Goal: Information Seeking & Learning: Learn about a topic

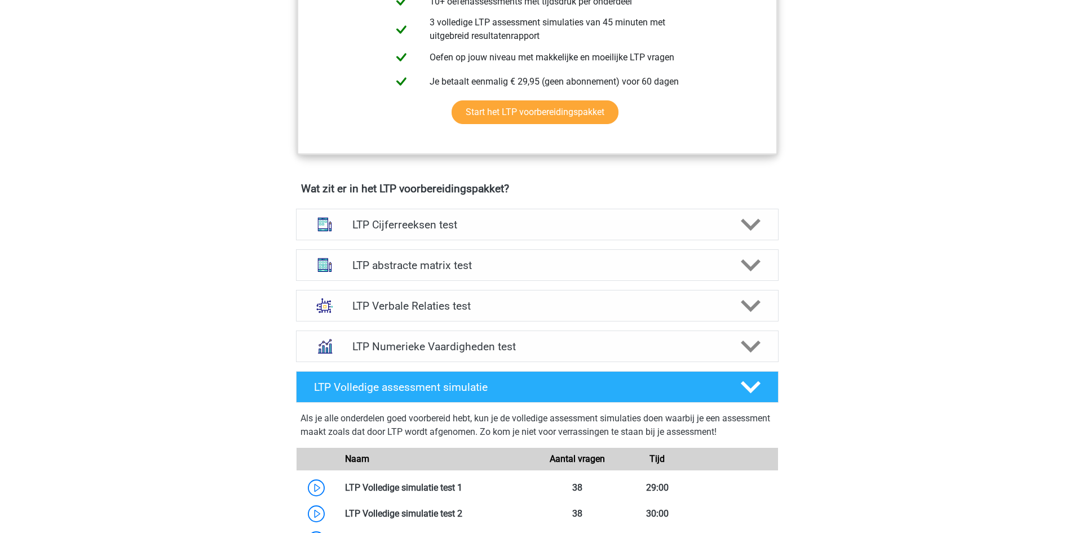
scroll to position [564, 0]
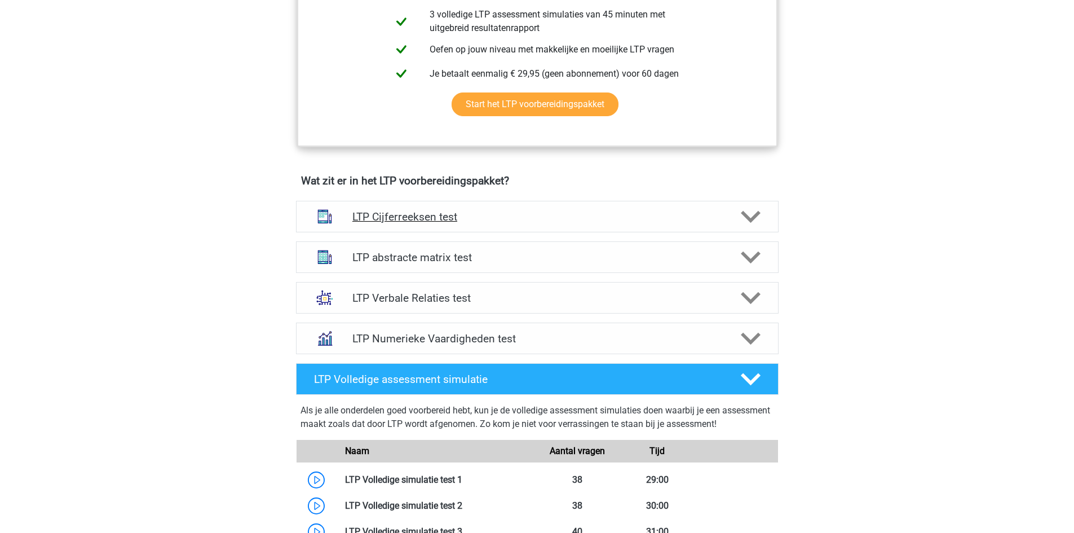
click at [569, 219] on h4 "LTP Cijferreeksen test" at bounding box center [536, 216] width 369 height 13
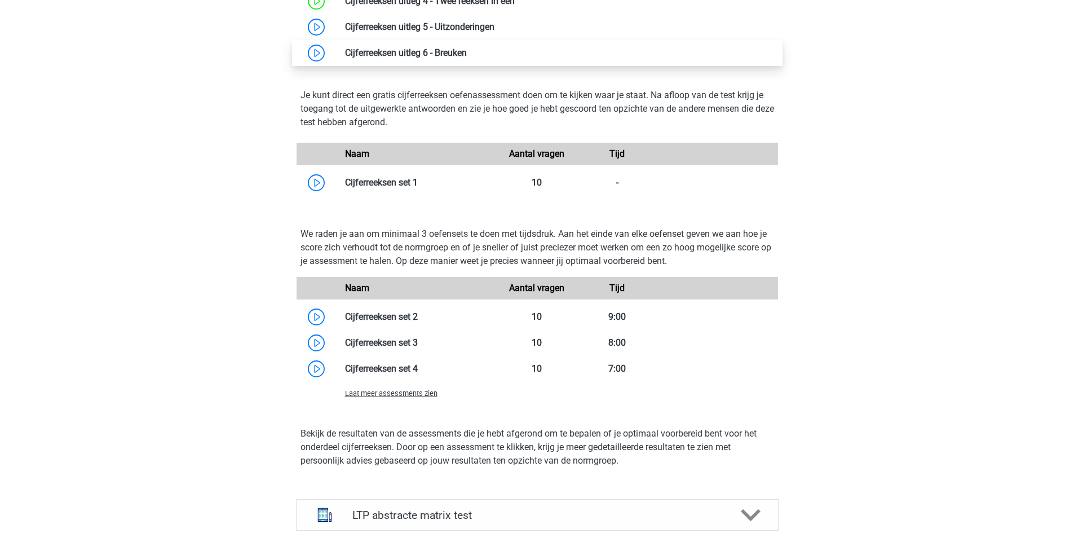
scroll to position [959, 0]
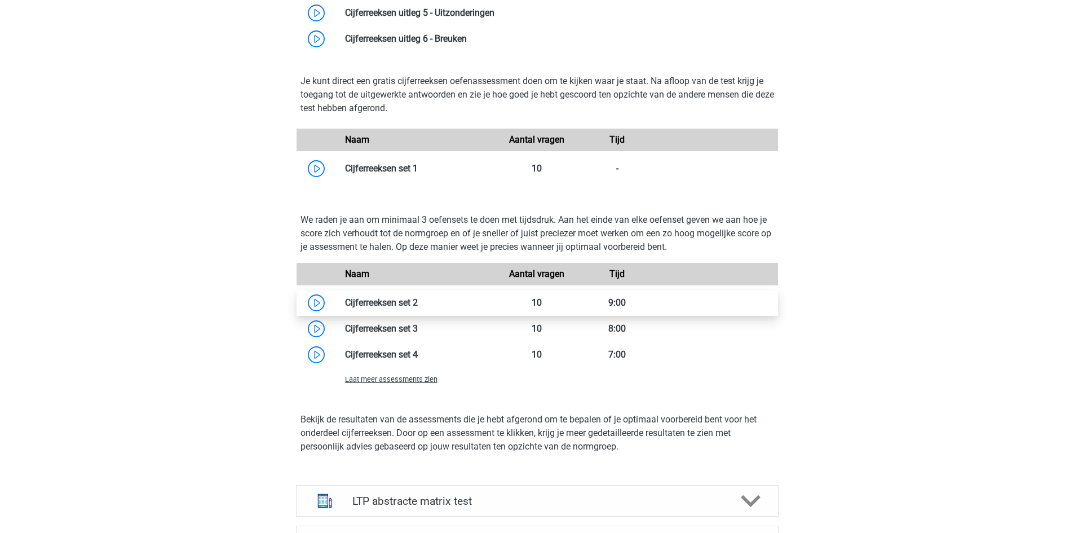
click at [418, 302] on link at bounding box center [418, 302] width 0 height 11
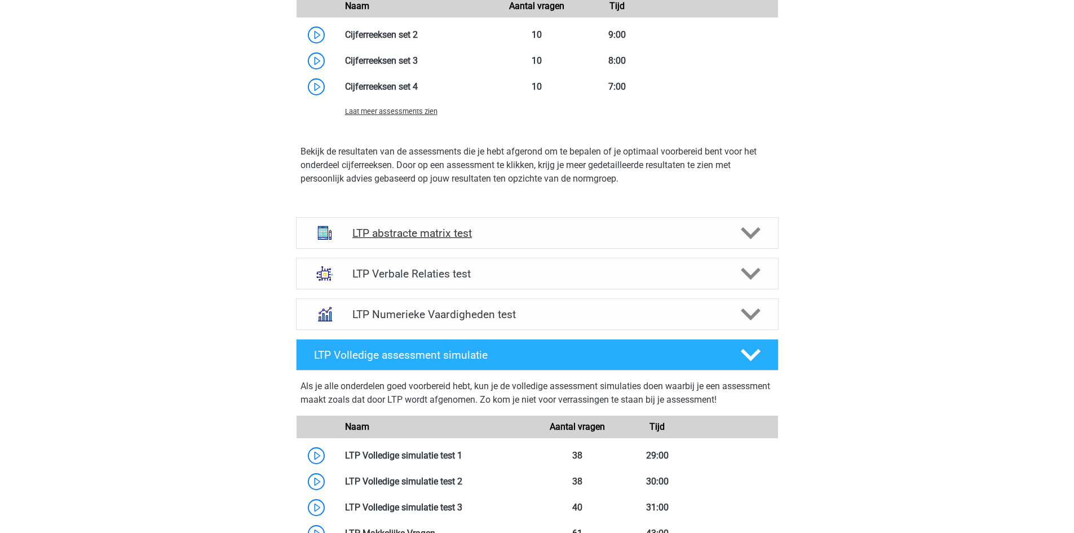
scroll to position [1241, 0]
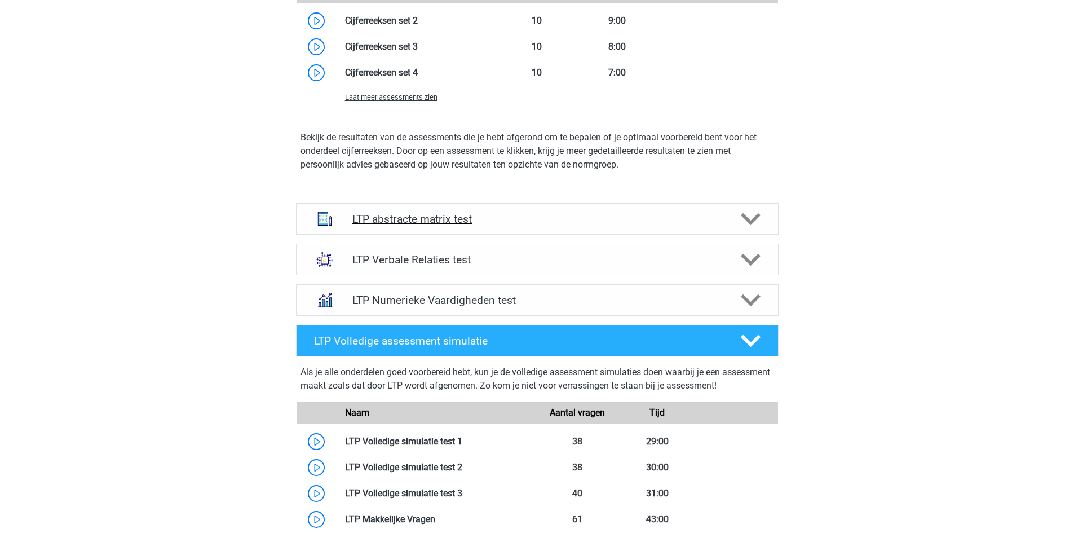
click at [539, 228] on div "LTP abstracte matrix test" at bounding box center [537, 219] width 483 height 32
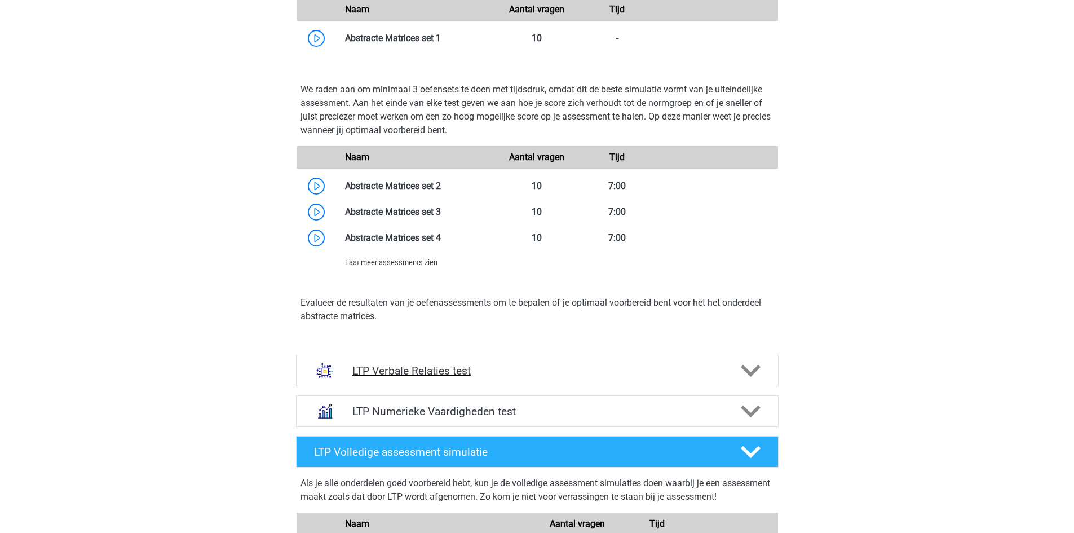
scroll to position [1748, 0]
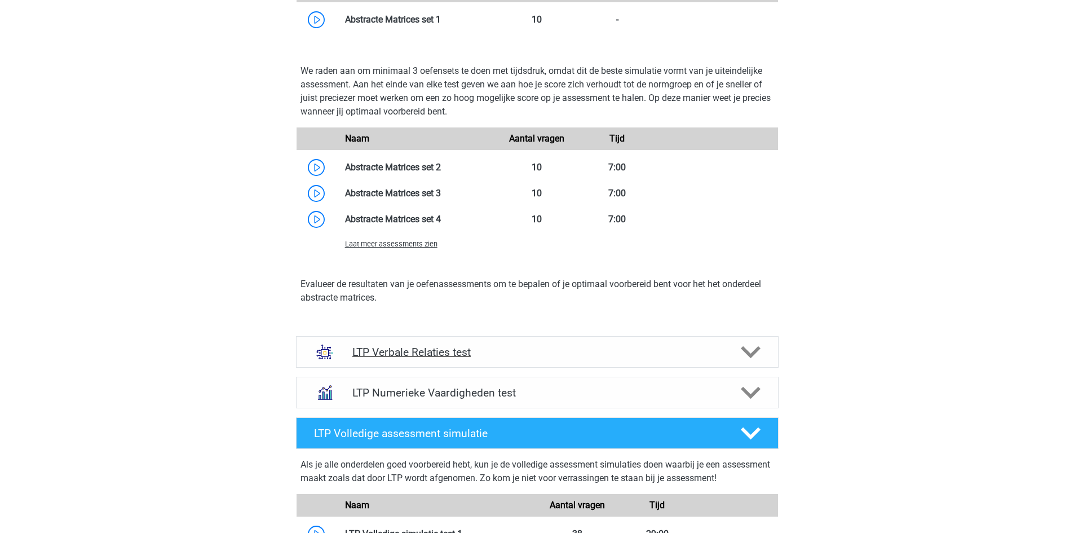
click at [658, 359] on div "LTP Verbale Relaties test" at bounding box center [537, 352] width 483 height 32
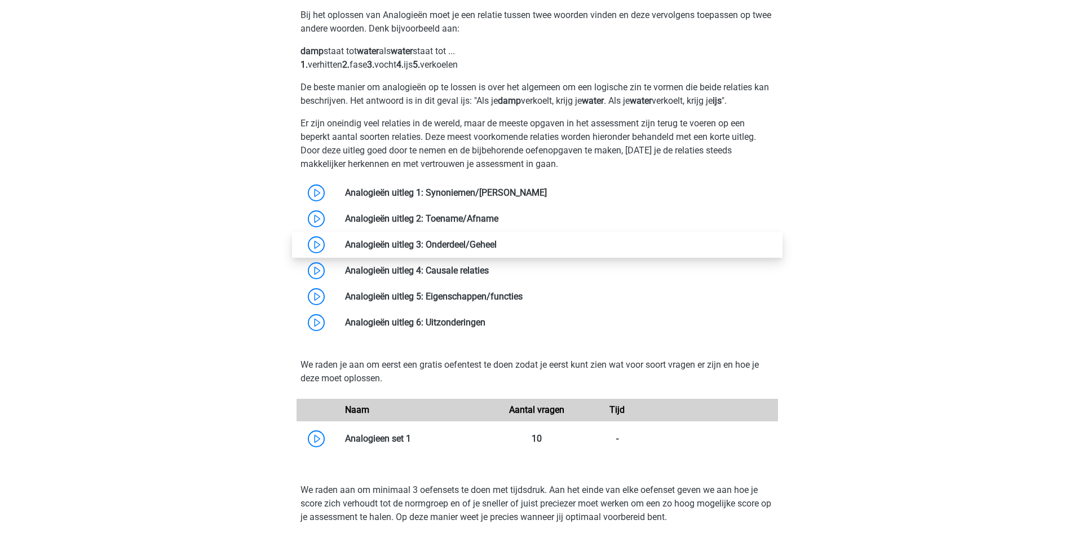
scroll to position [2143, 0]
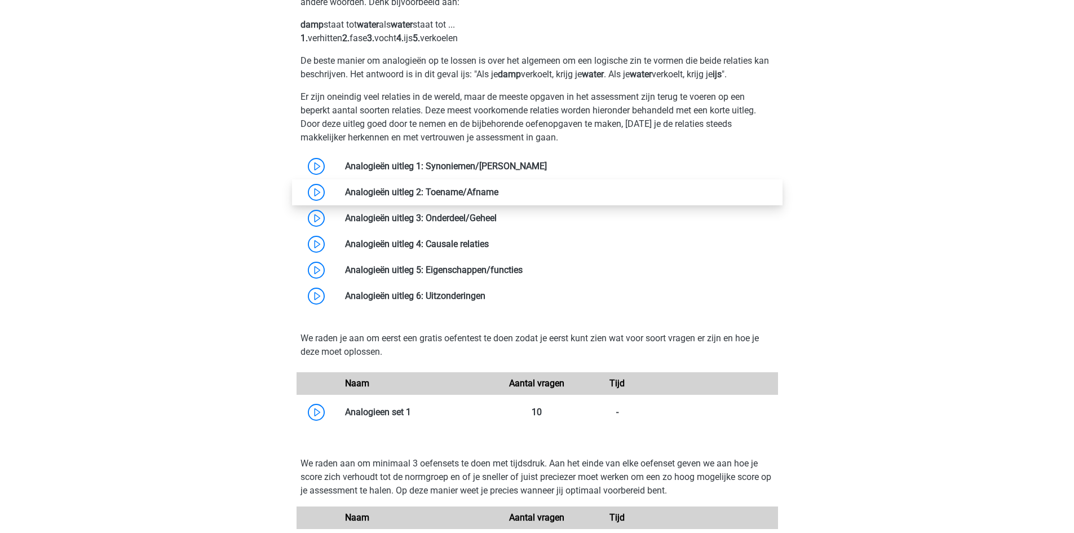
click at [499, 191] on link at bounding box center [499, 192] width 0 height 11
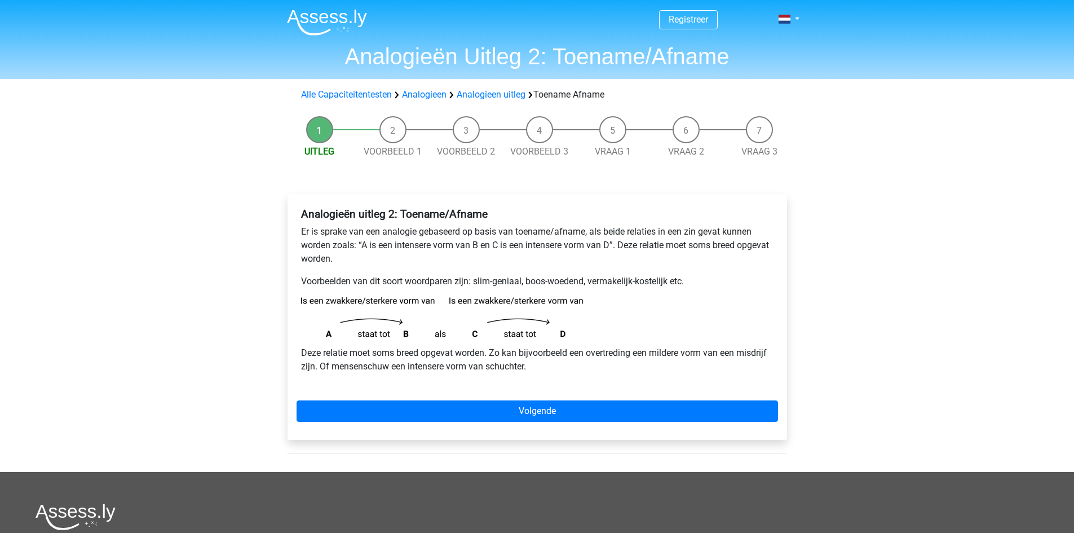
click at [593, 398] on div "Analogieën uitleg 2: Toename/Afname Er is sprake van een analogie gebaseerd op …" at bounding box center [538, 317] width 500 height 246
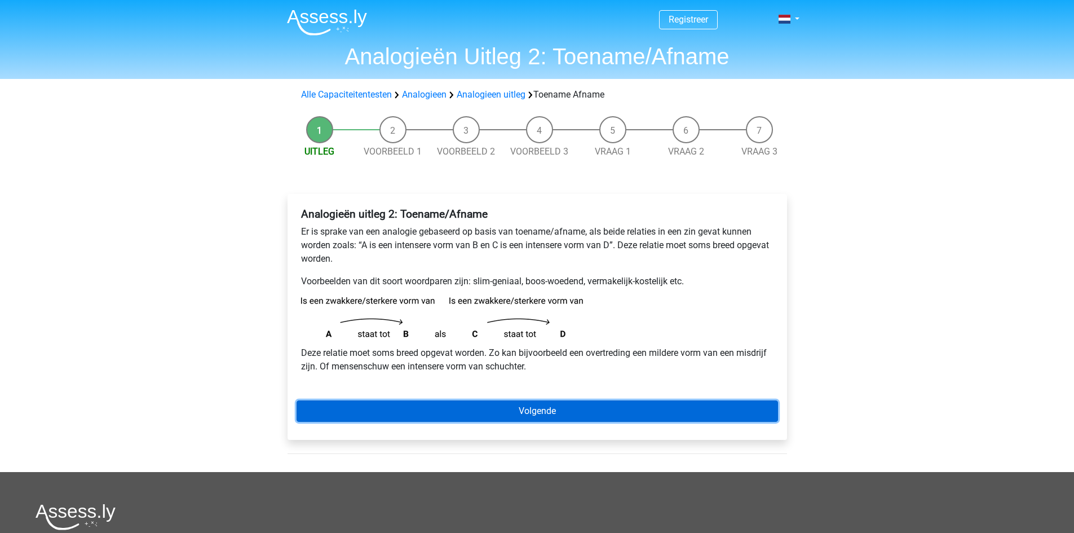
click at [594, 408] on link "Volgende" at bounding box center [538, 410] width 482 height 21
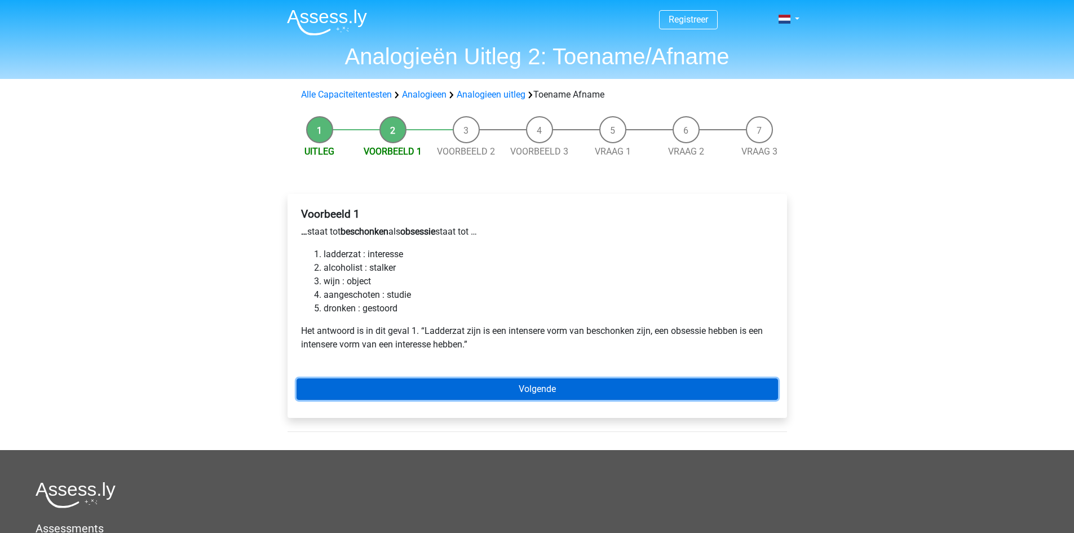
click at [513, 378] on link "Volgende" at bounding box center [538, 388] width 482 height 21
click at [528, 388] on link "Volgende" at bounding box center [538, 388] width 482 height 21
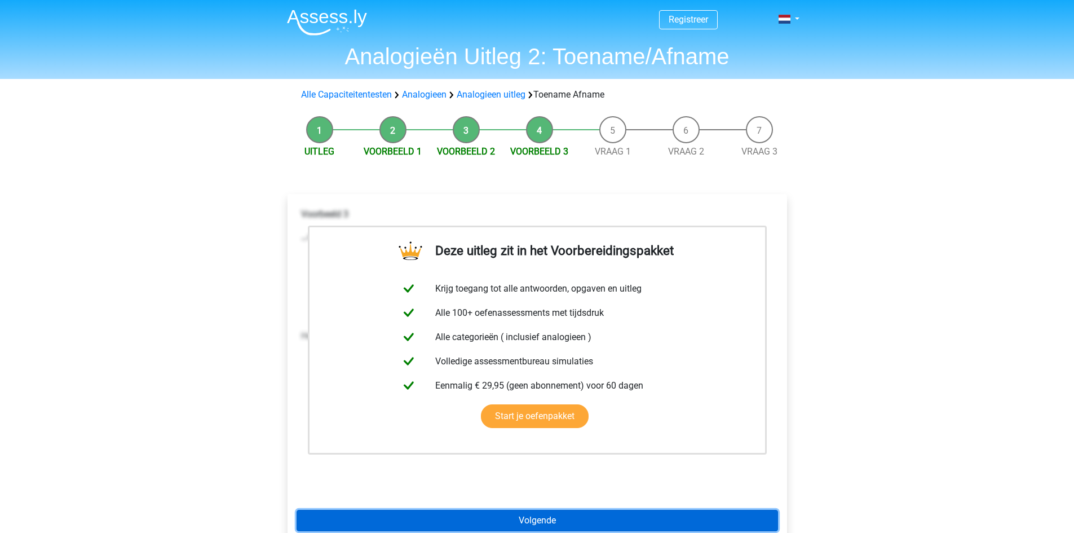
click at [571, 520] on link "Volgende" at bounding box center [538, 520] width 482 height 21
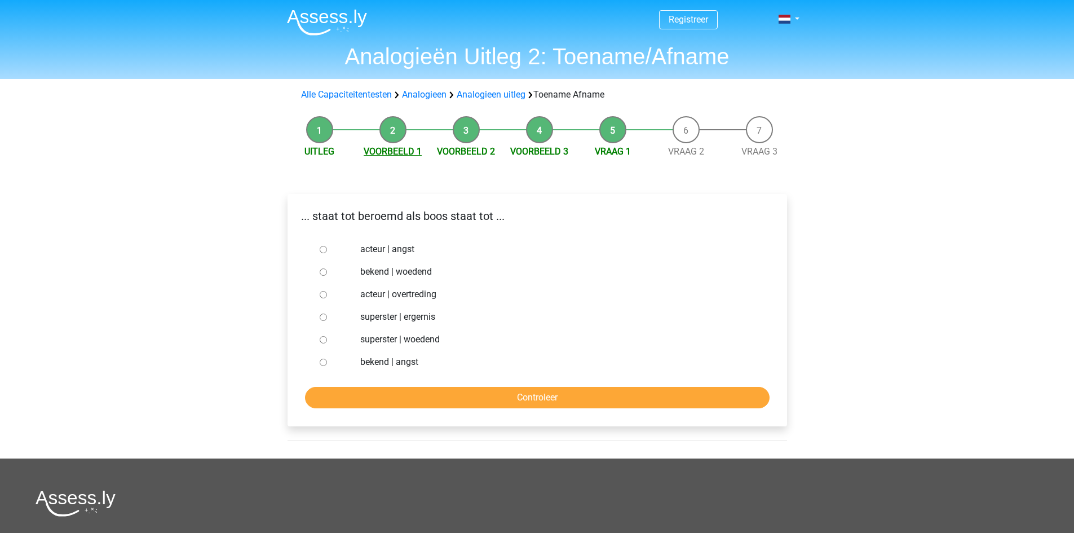
click at [394, 152] on link "Voorbeeld 1" at bounding box center [393, 151] width 58 height 11
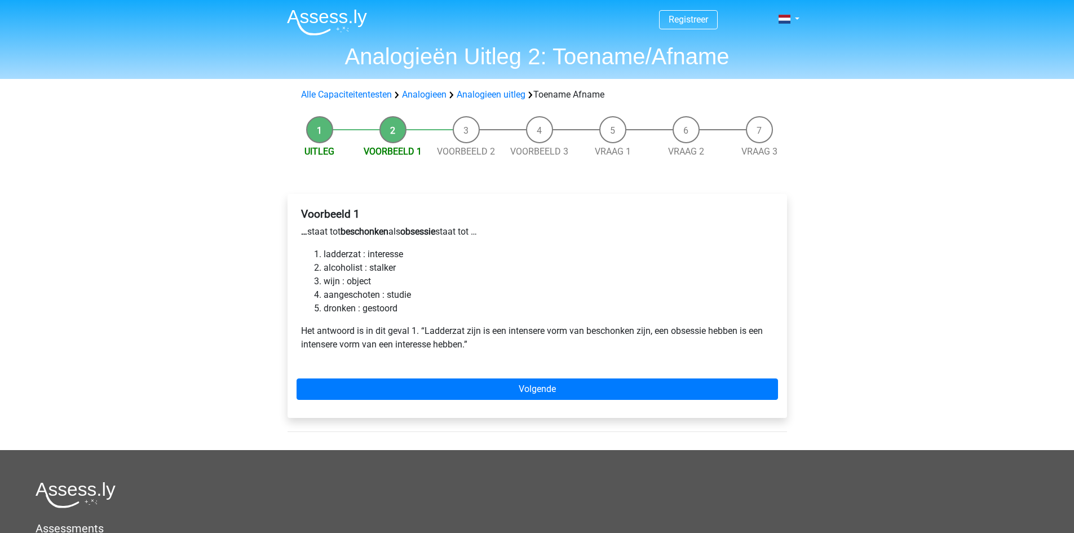
click at [328, 142] on li "Uitleg" at bounding box center [319, 137] width 73 height 42
click at [328, 143] on li "Uitleg" at bounding box center [319, 137] width 73 height 42
click at [328, 149] on link "Uitleg" at bounding box center [320, 151] width 30 height 11
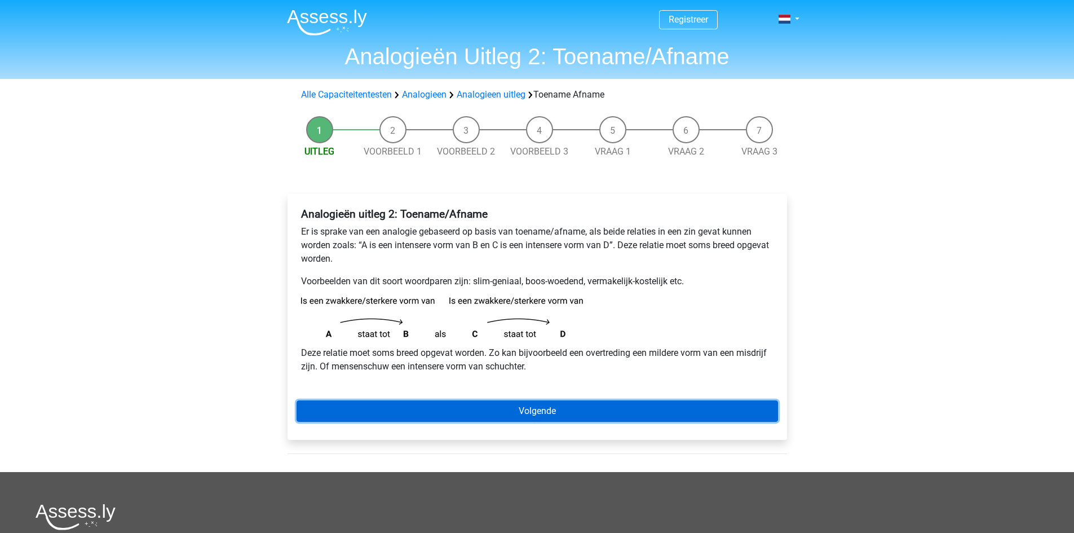
click at [507, 402] on link "Volgende" at bounding box center [538, 410] width 482 height 21
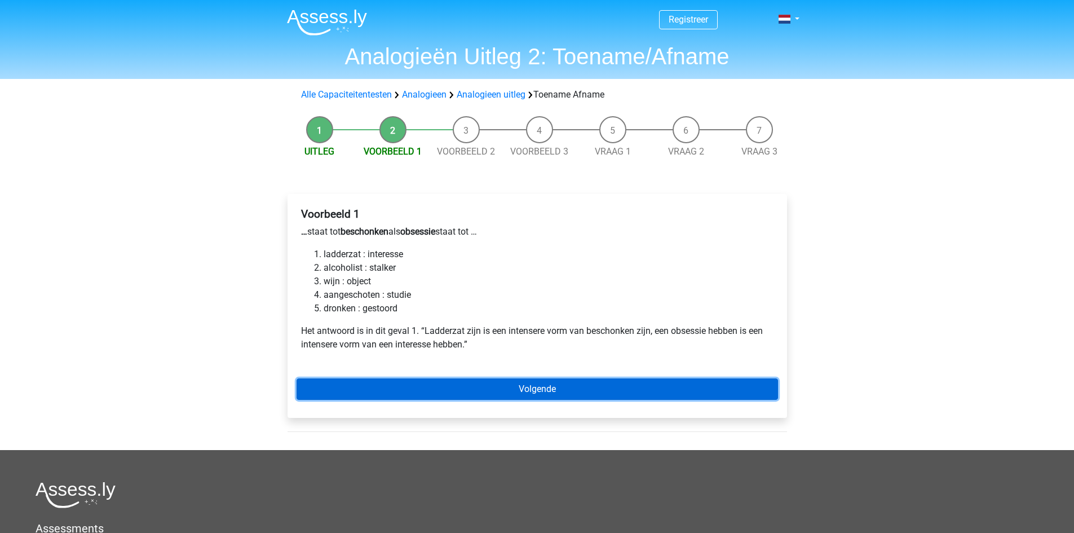
click at [407, 388] on link "Volgende" at bounding box center [538, 388] width 482 height 21
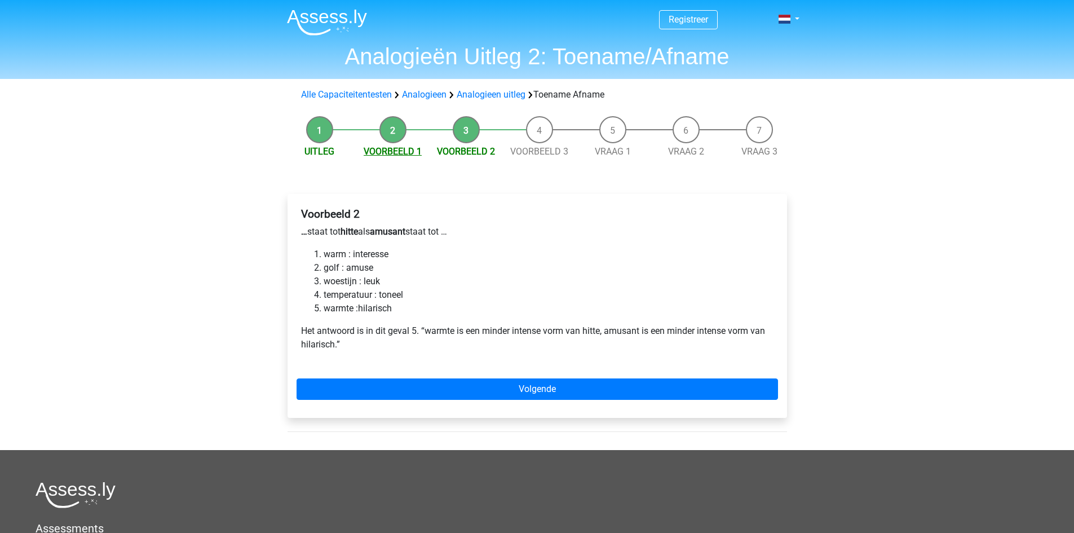
click at [399, 149] on link "Voorbeeld 1" at bounding box center [393, 151] width 58 height 11
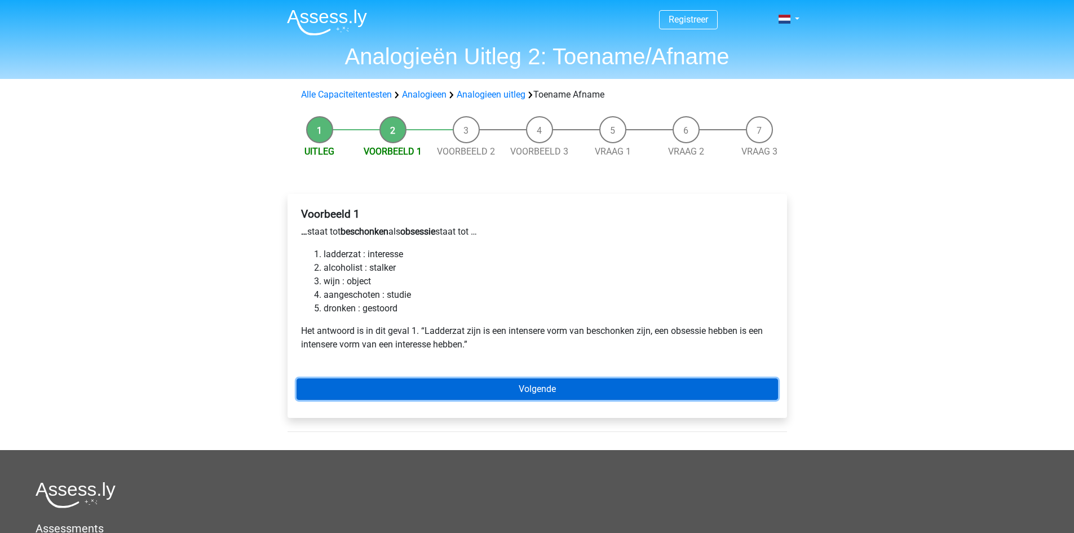
click at [507, 388] on link "Volgende" at bounding box center [538, 388] width 482 height 21
click at [482, 387] on link "Volgende" at bounding box center [538, 388] width 482 height 21
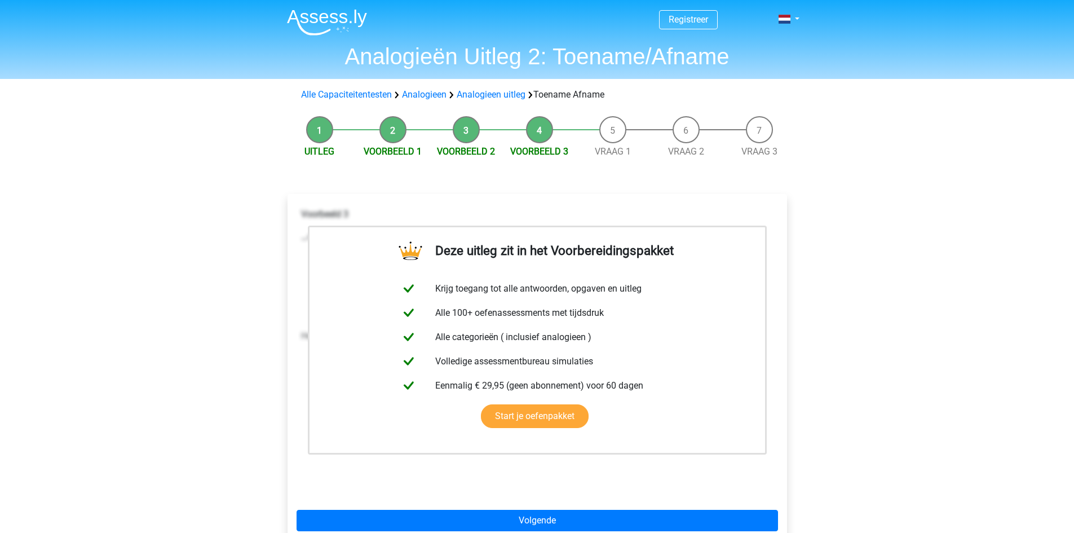
click at [617, 132] on li "Vraag 1" at bounding box center [612, 137] width 73 height 42
click at [614, 153] on link "Vraag 1" at bounding box center [613, 151] width 36 height 11
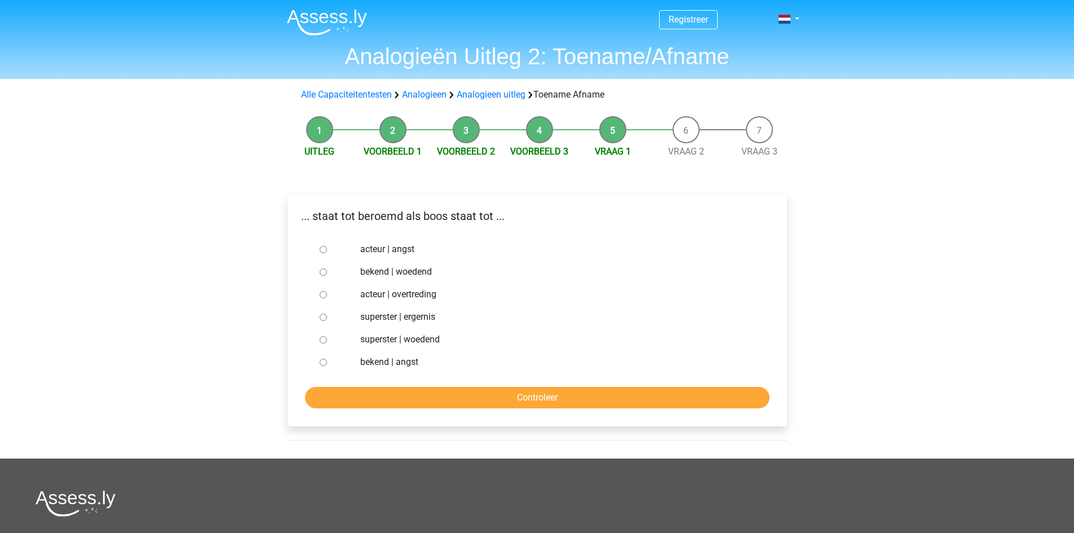
click at [323, 338] on input "superster | woedend" at bounding box center [323, 339] width 7 height 7
radio input "true"
click at [480, 396] on input "Controleer" at bounding box center [537, 397] width 465 height 21
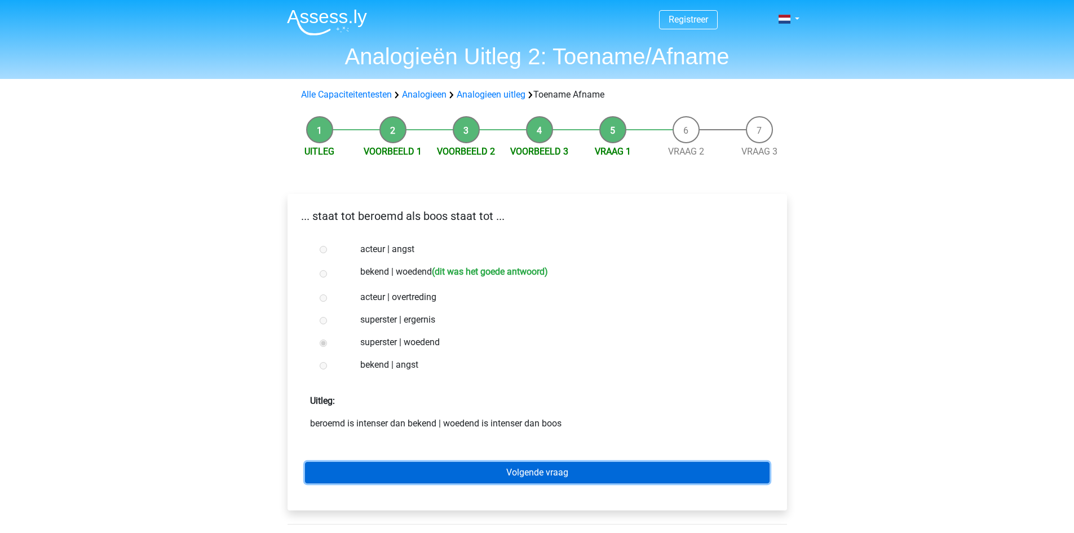
click at [480, 472] on link "Volgende vraag" at bounding box center [537, 472] width 465 height 21
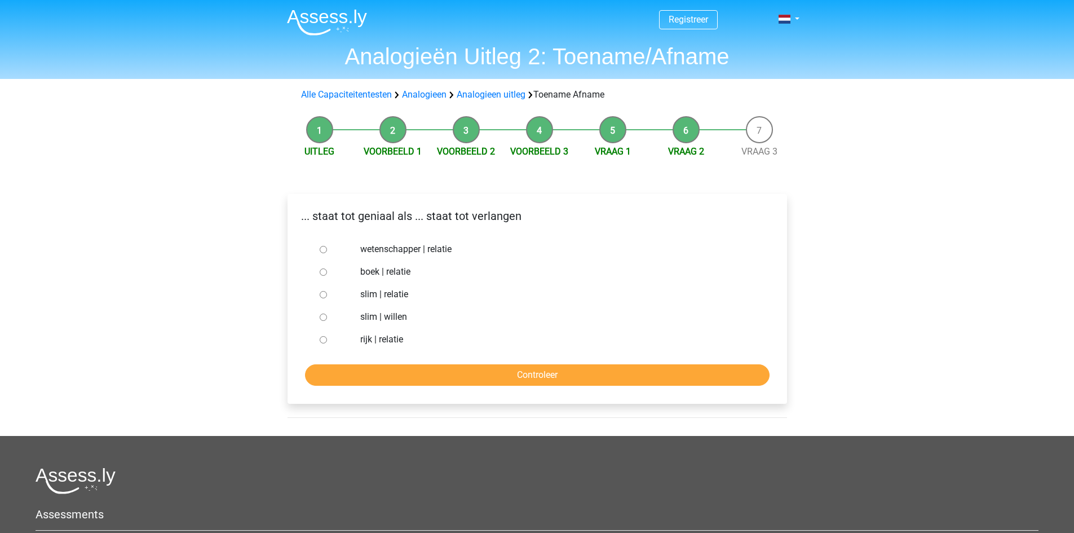
click at [327, 316] on div at bounding box center [333, 317] width 37 height 23
click at [325, 319] on input "slim | willen" at bounding box center [323, 317] width 7 height 7
radio input "true"
click at [361, 375] on input "Controleer" at bounding box center [537, 374] width 465 height 21
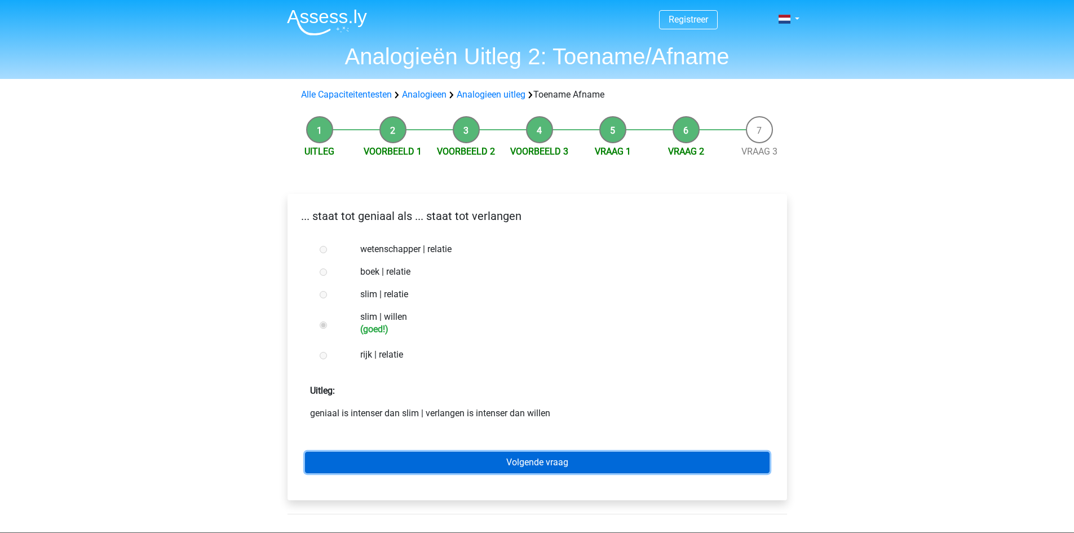
click at [444, 464] on link "Volgende vraag" at bounding box center [537, 462] width 465 height 21
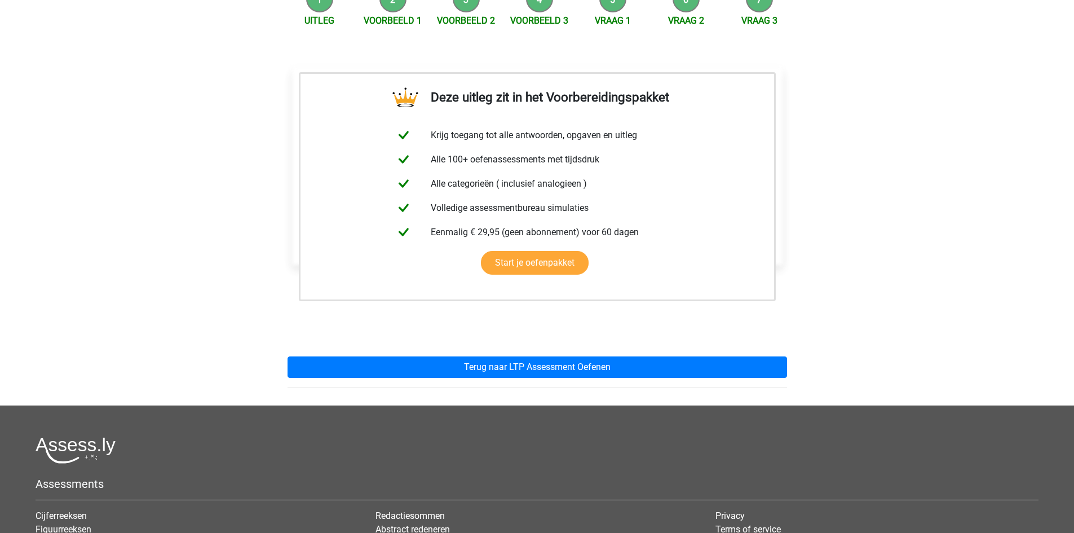
scroll to position [169, 0]
